Goal: Check status: Check status

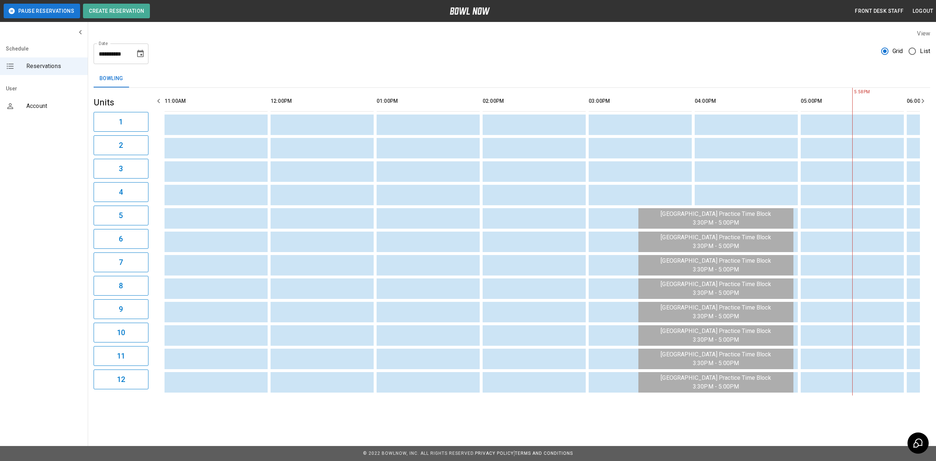
scroll to position [0, 525]
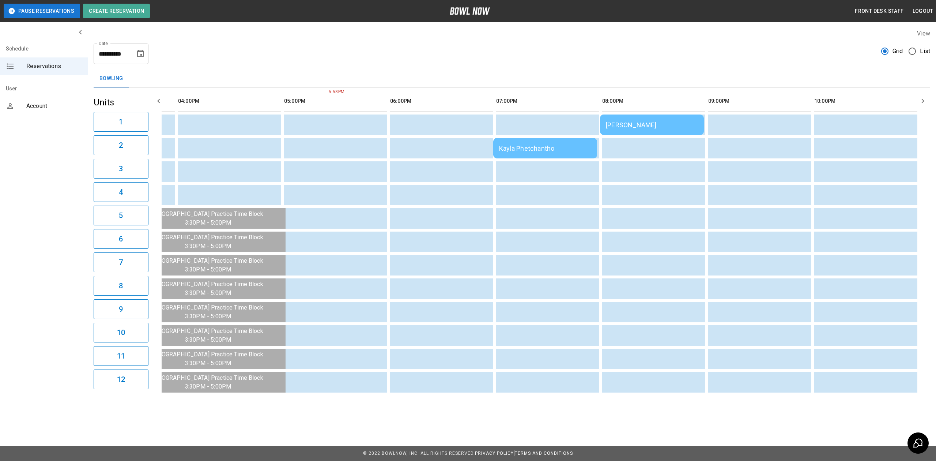
click at [573, 144] on div "Kayla Phetchantho" at bounding box center [545, 148] width 92 height 8
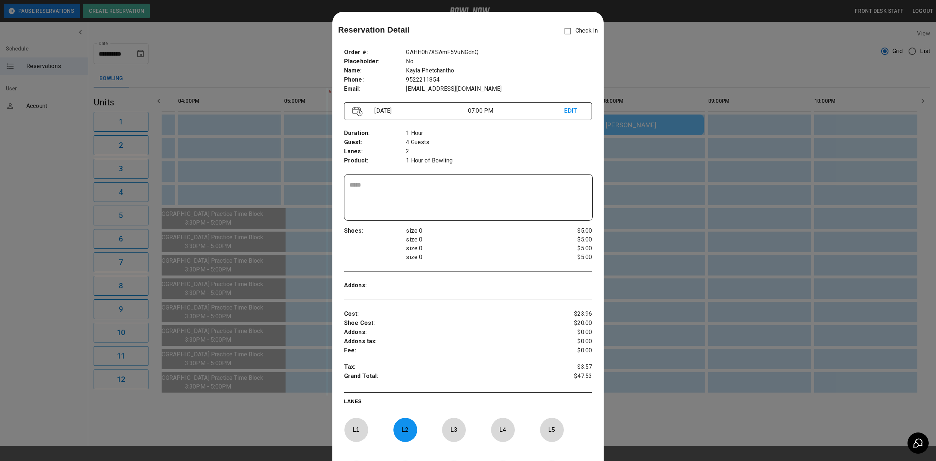
scroll to position [12, 0]
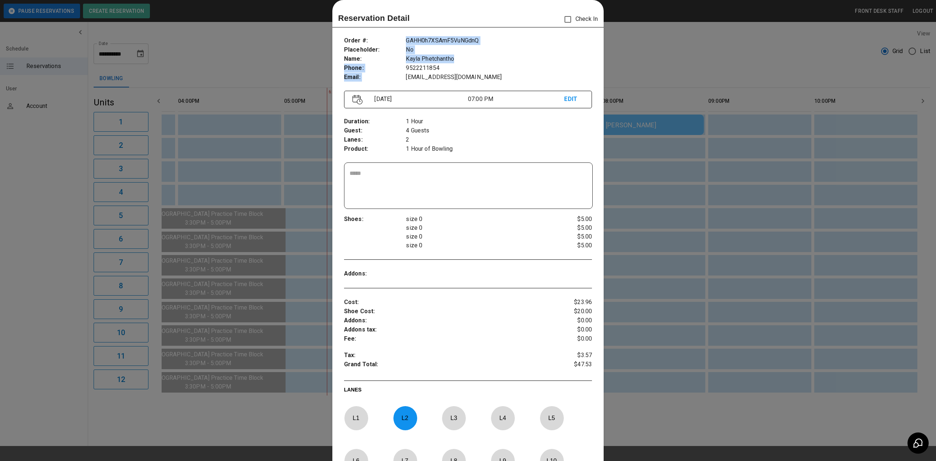
drag, startPoint x: 398, startPoint y: 54, endPoint x: 455, endPoint y: 59, distance: 57.2
click at [455, 59] on div "Order # : Placeholder : Name : Phone : Email : GAHH0h7XSAmF5VuNGdnQ No Kayla Ph…" at bounding box center [468, 58] width 248 height 57
click at [655, 116] on div at bounding box center [468, 230] width 936 height 461
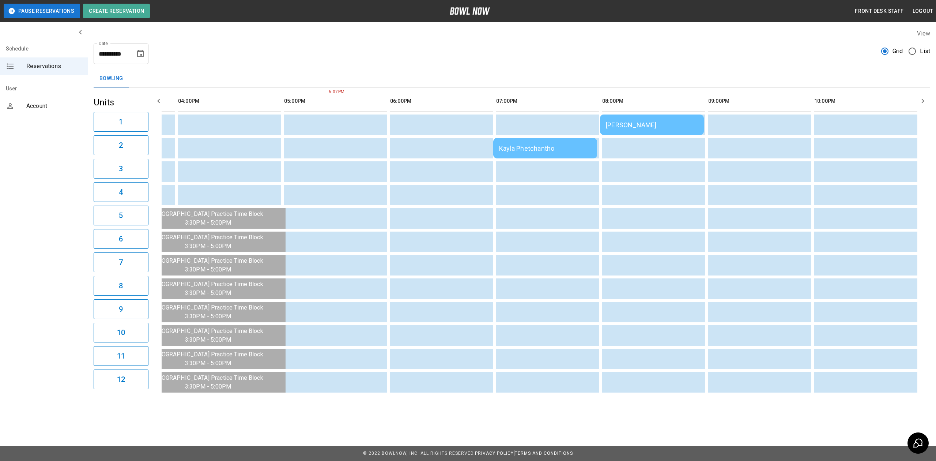
click at [646, 129] on td "[PERSON_NAME]" at bounding box center [652, 124] width 104 height 20
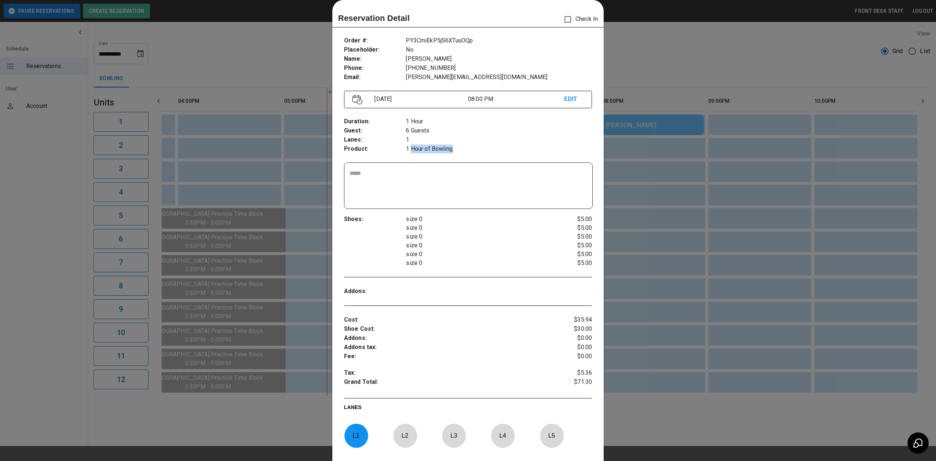
drag, startPoint x: 408, startPoint y: 149, endPoint x: 462, endPoint y: 146, distance: 53.8
click at [462, 146] on p "1 Hour of Bowling" at bounding box center [499, 148] width 186 height 9
drag, startPoint x: 473, startPoint y: 135, endPoint x: 477, endPoint y: 142, distance: 8.4
click at [477, 142] on div "1 Hour 6 Guests 1 1 Hour of Bowling" at bounding box center [499, 135] width 186 height 37
click at [623, 120] on div at bounding box center [468, 230] width 936 height 461
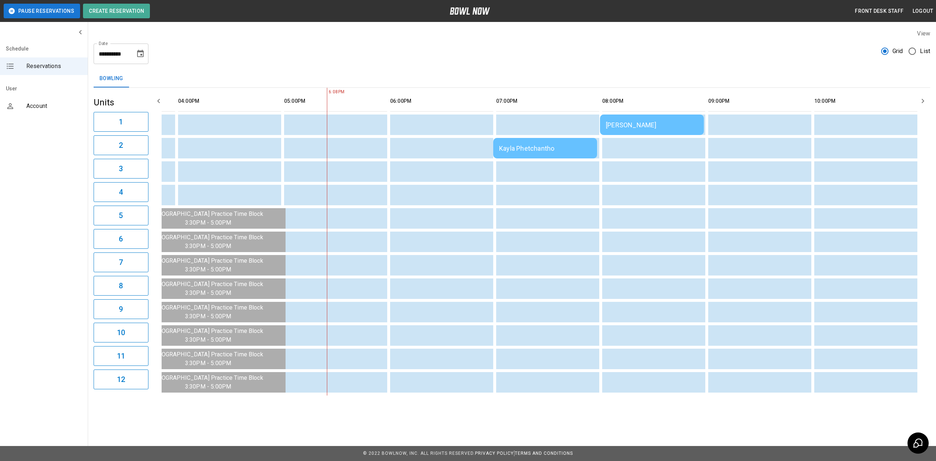
click at [653, 121] on div "[PERSON_NAME]" at bounding box center [652, 125] width 92 height 8
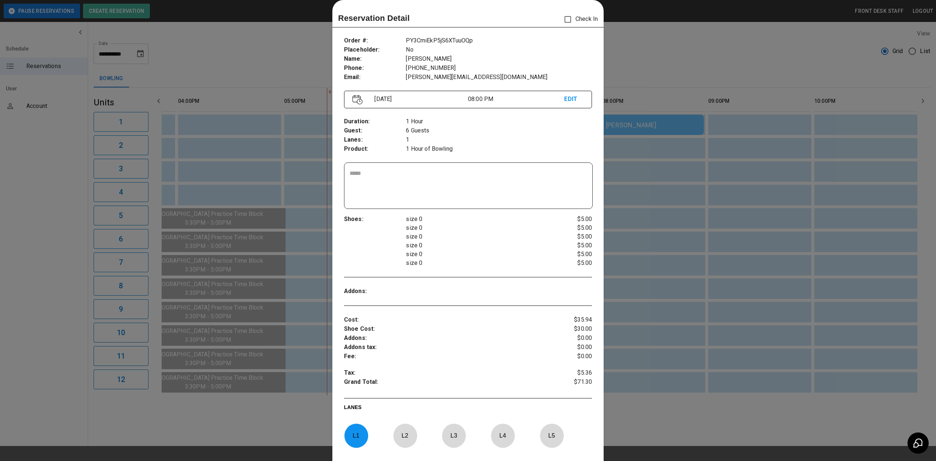
drag, startPoint x: 668, startPoint y: 99, endPoint x: 664, endPoint y: 102, distance: 5.4
click at [666, 100] on div at bounding box center [468, 230] width 936 height 461
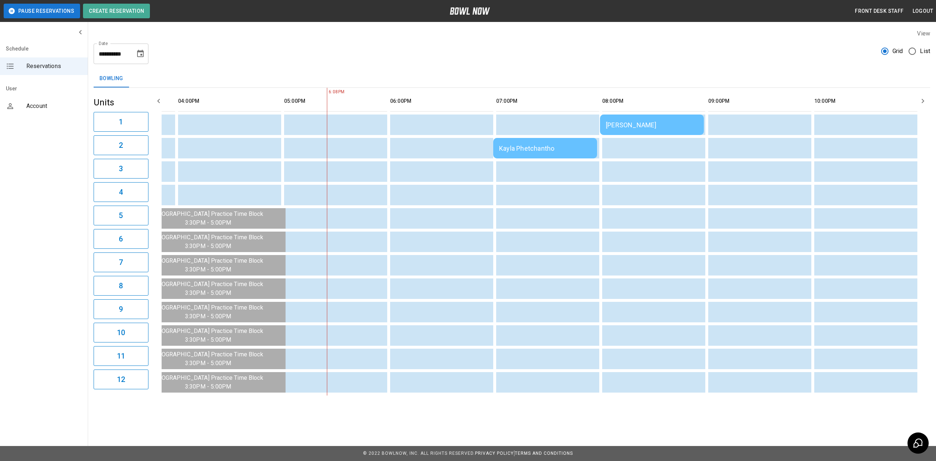
drag, startPoint x: 657, startPoint y: 113, endPoint x: 653, endPoint y: 122, distance: 10.0
click at [654, 120] on table "[PERSON_NAME] [PERSON_NAME] Phetchantho" at bounding box center [278, 241] width 1284 height 307
click at [653, 122] on div "[PERSON_NAME]" at bounding box center [652, 125] width 92 height 8
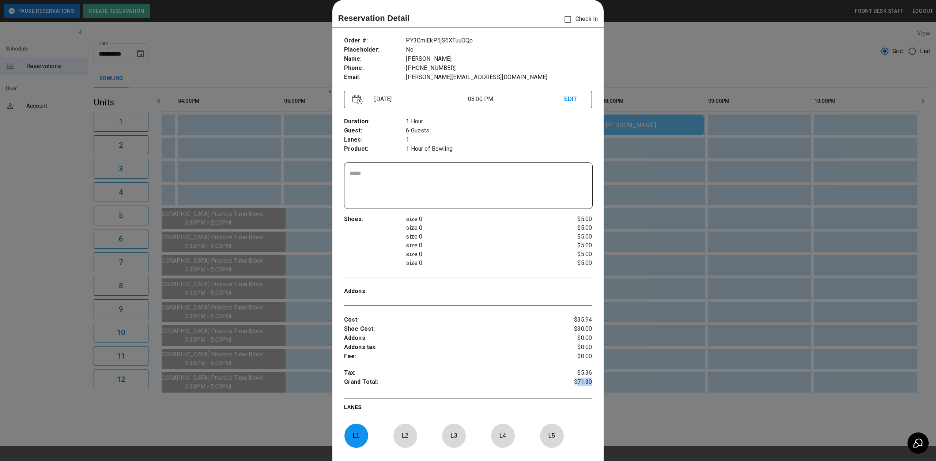
drag, startPoint x: 573, startPoint y: 387, endPoint x: 625, endPoint y: 375, distance: 52.5
click at [623, 379] on div "Reservation Detail Check In Order # : Placeholder : Name : Phone : Email : PY3C…" at bounding box center [468, 230] width 936 height 461
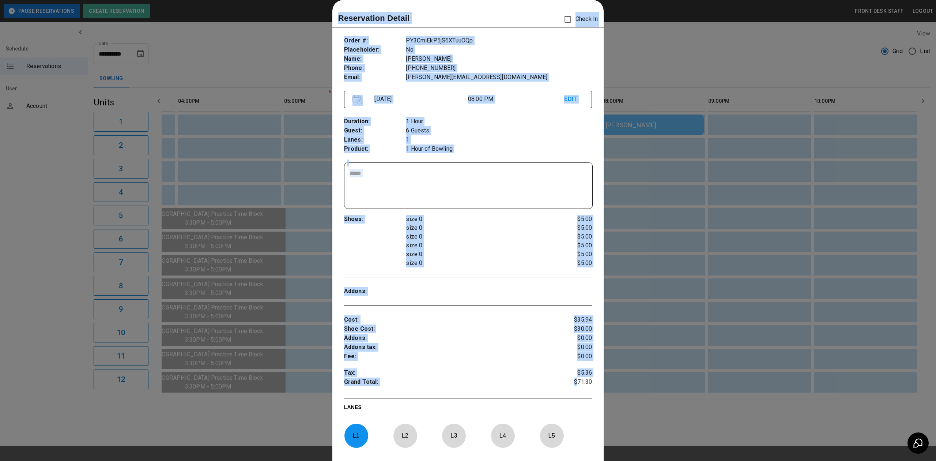
click at [695, 53] on div at bounding box center [468, 230] width 936 height 461
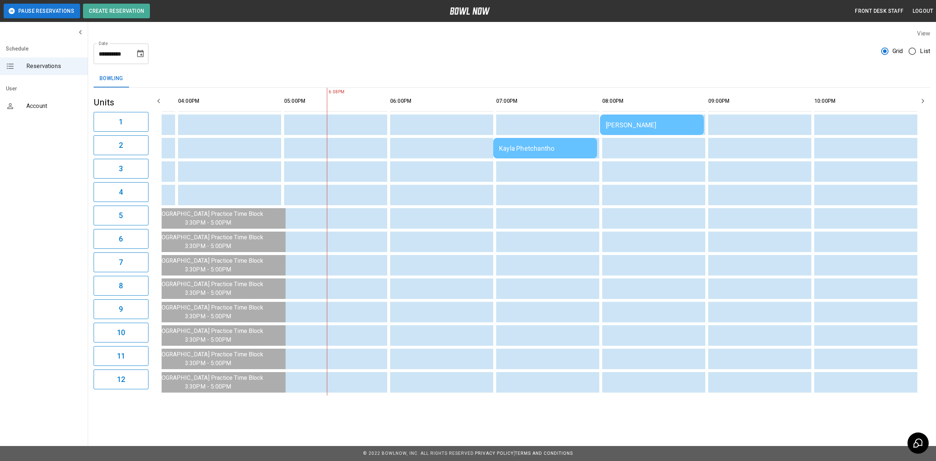
click at [538, 394] on table "[PERSON_NAME] [PERSON_NAME] Phetchantho" at bounding box center [278, 241] width 1284 height 307
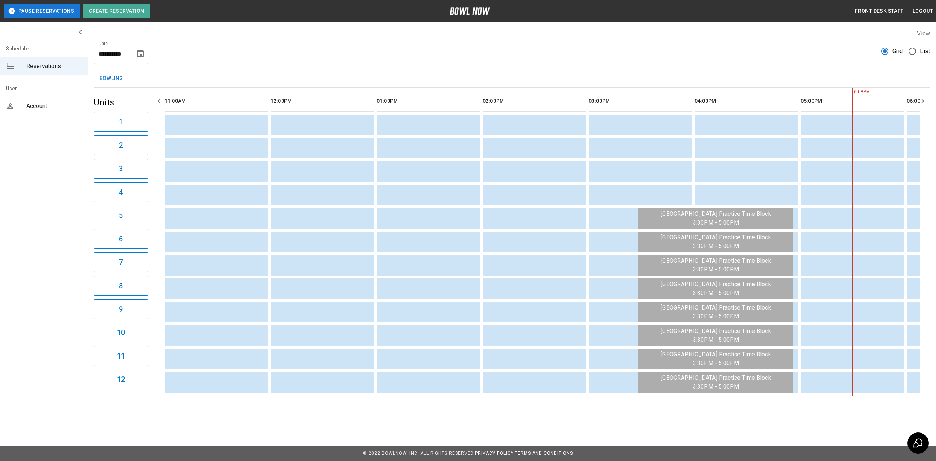
scroll to position [0, 508]
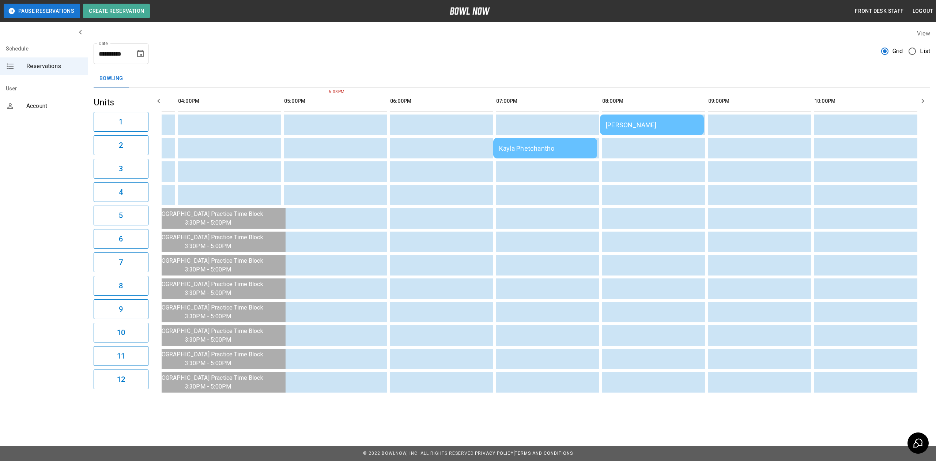
click at [628, 119] on td "[PERSON_NAME]" at bounding box center [652, 124] width 104 height 20
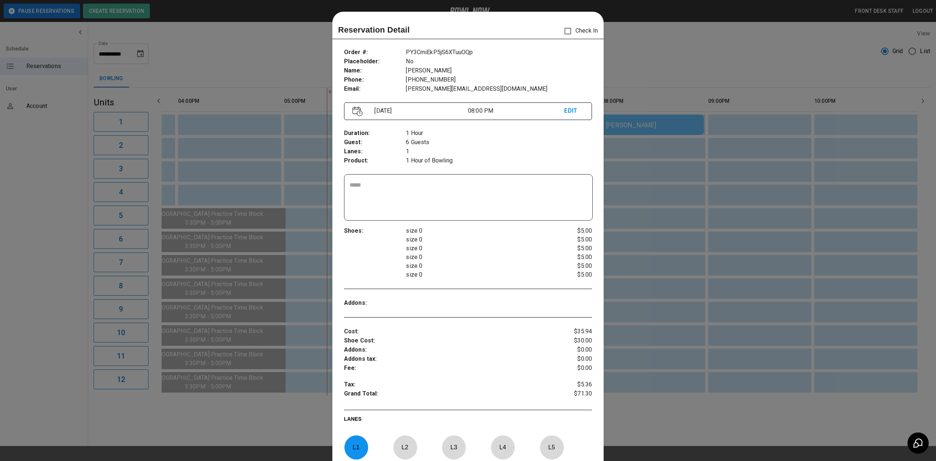
scroll to position [12, 0]
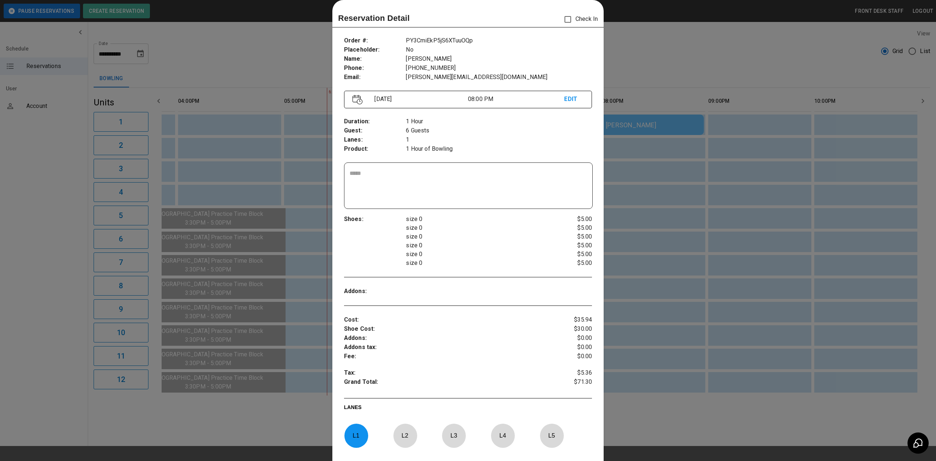
drag, startPoint x: 635, startPoint y: 37, endPoint x: 626, endPoint y: 24, distance: 15.5
click at [635, 37] on div at bounding box center [468, 230] width 936 height 461
